Goal: Information Seeking & Learning: Learn about a topic

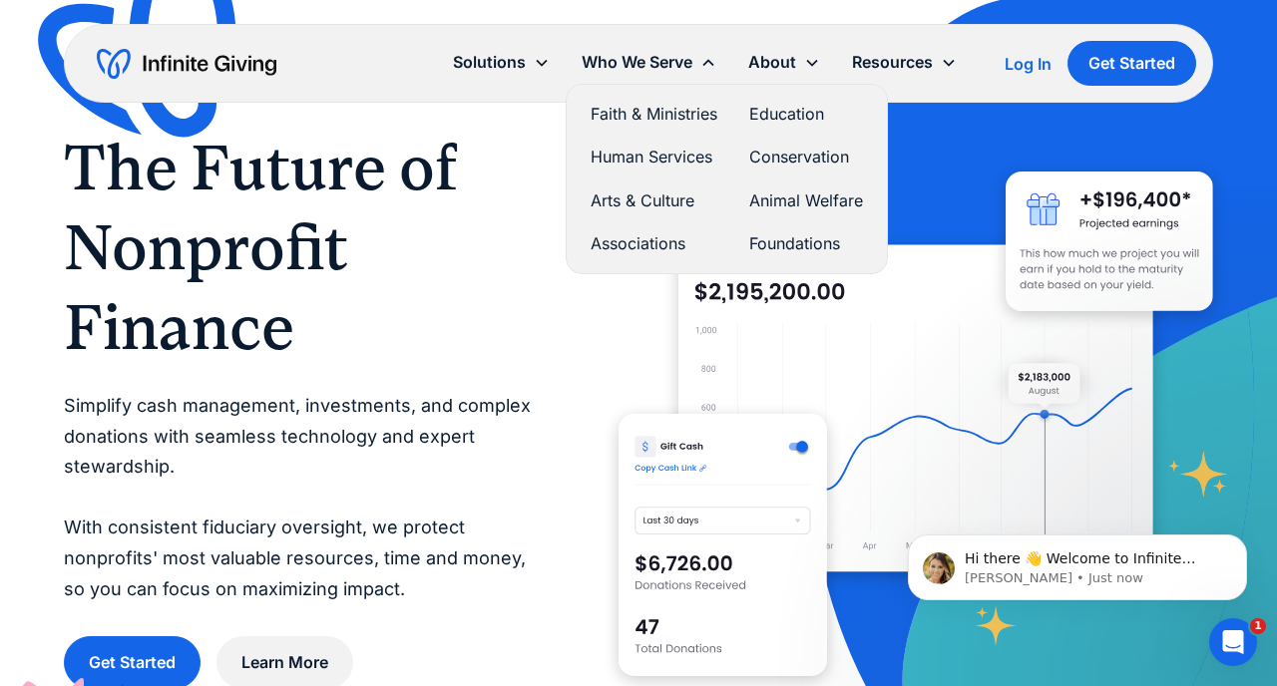
click at [628, 112] on link "Faith & Ministries" at bounding box center [653, 114] width 127 height 27
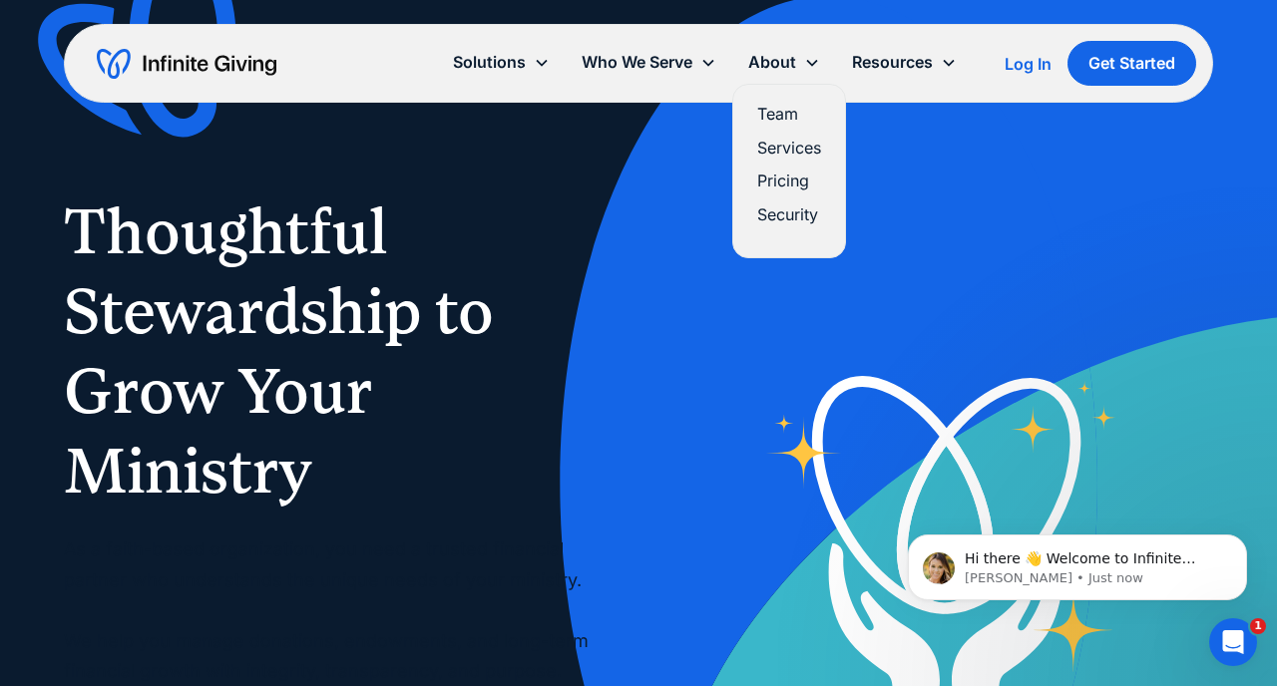
click at [768, 184] on link "Pricing" at bounding box center [789, 181] width 64 height 27
